Goal: Check status: Check status

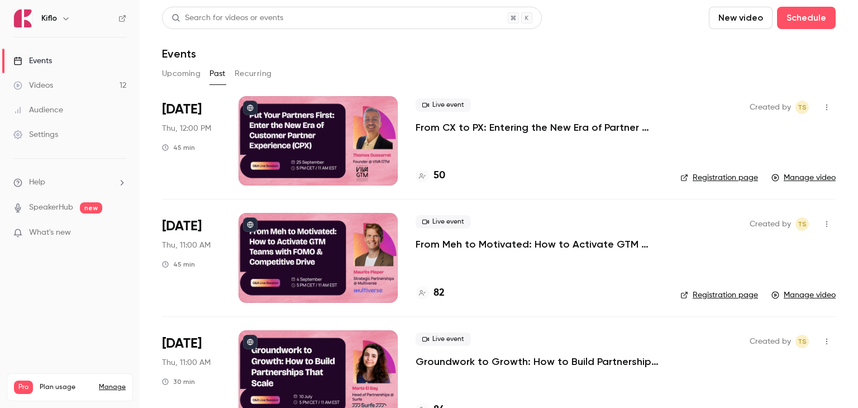
click at [187, 77] on button "Upcoming" at bounding box center [181, 74] width 39 height 18
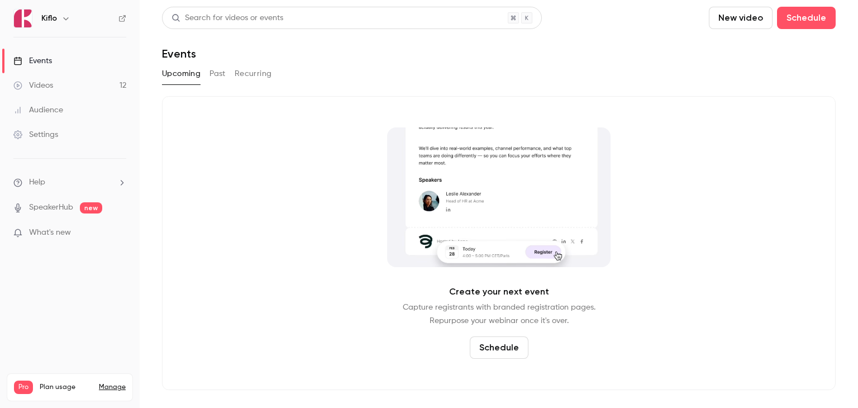
click at [218, 79] on button "Past" at bounding box center [217, 74] width 16 height 18
